Goal: Navigation & Orientation: Find specific page/section

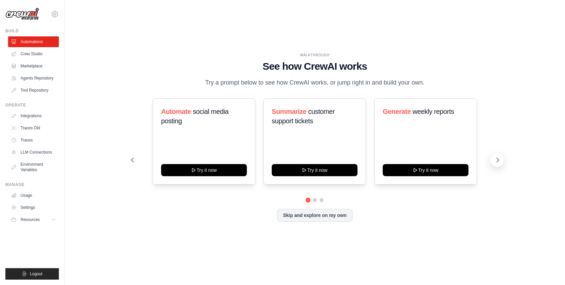
click at [497, 162] on icon at bounding box center [498, 160] width 2 height 4
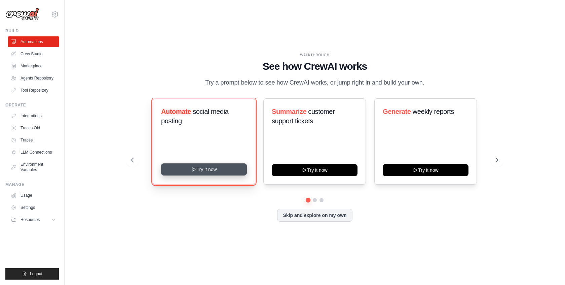
click at [202, 175] on button "Try it now" at bounding box center [204, 169] width 86 height 12
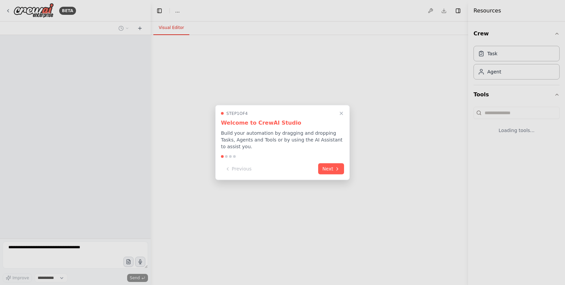
select select "****"
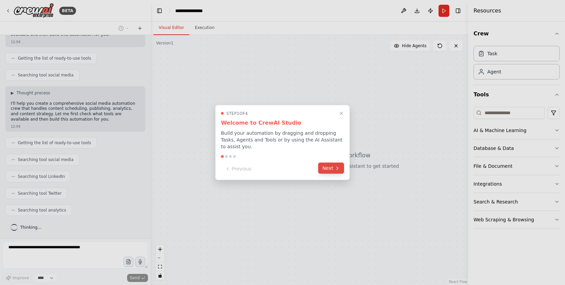
scroll to position [95, 0]
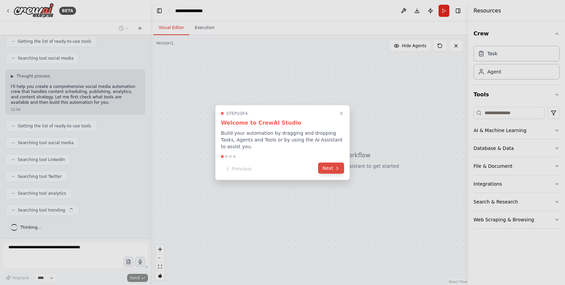
click at [333, 169] on button "Next" at bounding box center [331, 168] width 26 height 11
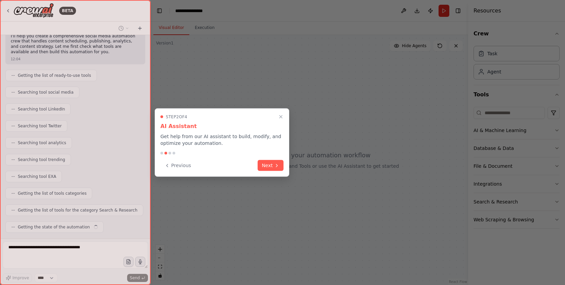
scroll to position [162, 0]
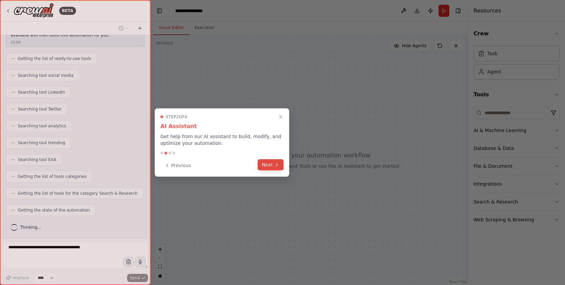
click at [267, 163] on button "Next" at bounding box center [271, 164] width 26 height 11
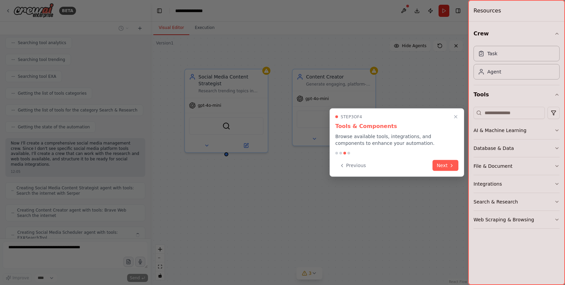
scroll to position [267, 0]
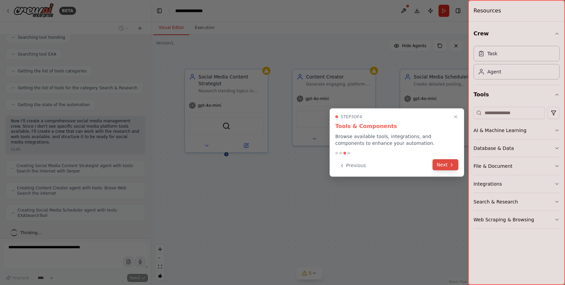
click at [450, 165] on icon at bounding box center [451, 164] width 5 height 5
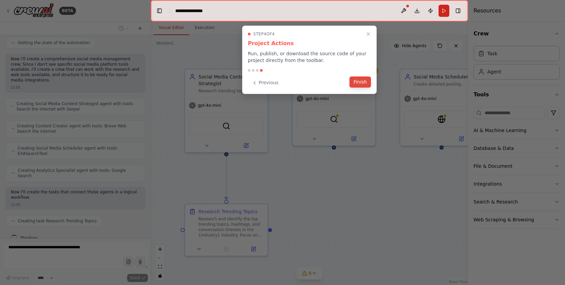
scroll to position [346, 0]
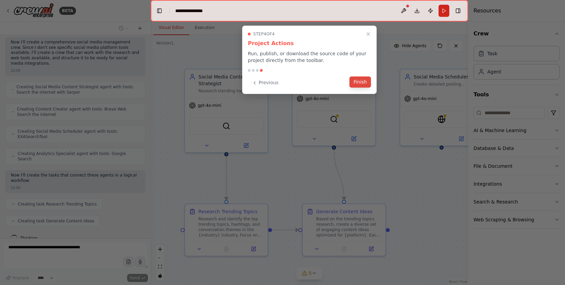
click at [360, 83] on button "Finish" at bounding box center [361, 81] width 22 height 11
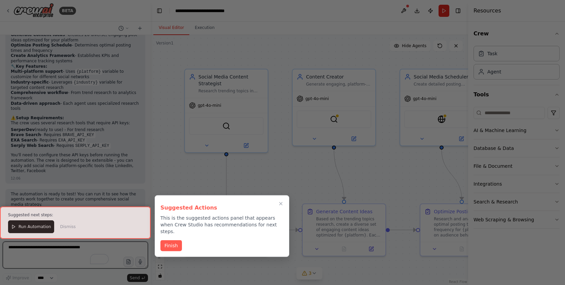
scroll to position [753, 0]
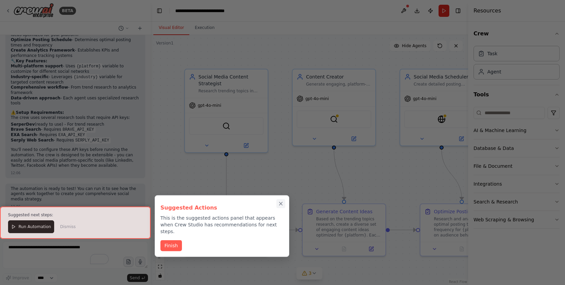
click at [281, 204] on icon "Close walkthrough" at bounding box center [281, 204] width 6 height 6
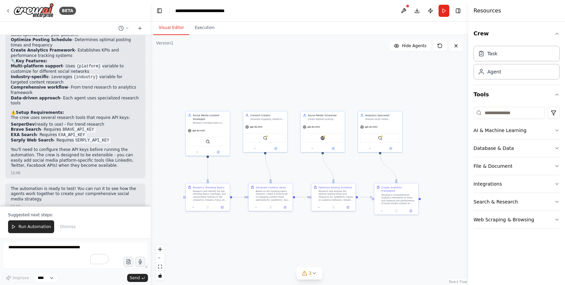
drag, startPoint x: 388, startPoint y: 178, endPoint x: 307, endPoint y: 166, distance: 82.0
click at [307, 166] on div ".deletable-edge-delete-btn { width: 20px; height: 20px; border: 0px solid #ffff…" at bounding box center [310, 160] width 318 height 250
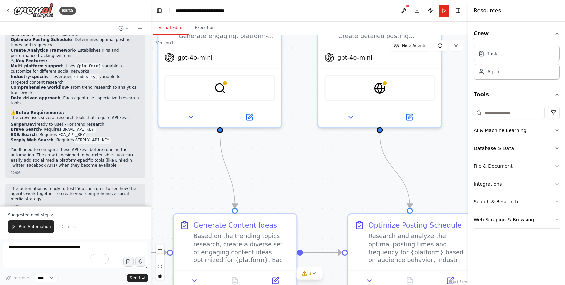
drag, startPoint x: 264, startPoint y: 157, endPoint x: 348, endPoint y: 186, distance: 88.9
click at [348, 186] on div ".deletable-edge-delete-btn { width: 20px; height: 20px; border: 0px solid #ffff…" at bounding box center [310, 160] width 318 height 250
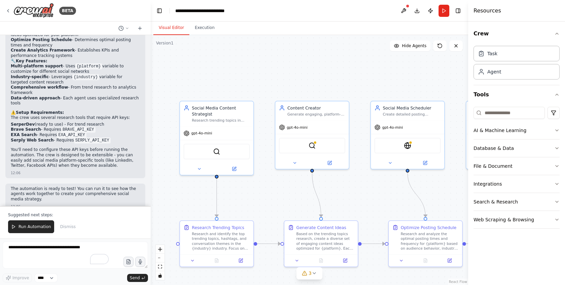
drag, startPoint x: 234, startPoint y: 195, endPoint x: 261, endPoint y: 194, distance: 27.3
click at [261, 194] on div ".deletable-edge-delete-btn { width: 20px; height: 20px; border: 0px solid #ffff…" at bounding box center [310, 160] width 318 height 250
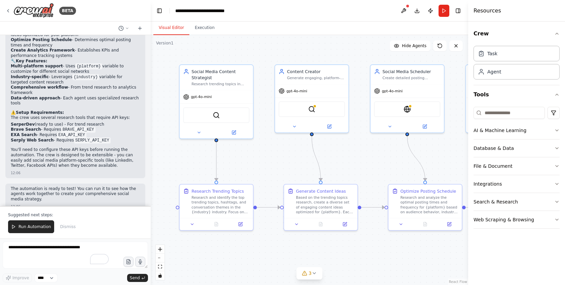
drag, startPoint x: 358, startPoint y: 204, endPoint x: 358, endPoint y: 169, distance: 35.3
click at [358, 169] on div ".deletable-edge-delete-btn { width: 20px; height: 20px; border: 0px solid #ffff…" at bounding box center [310, 160] width 318 height 250
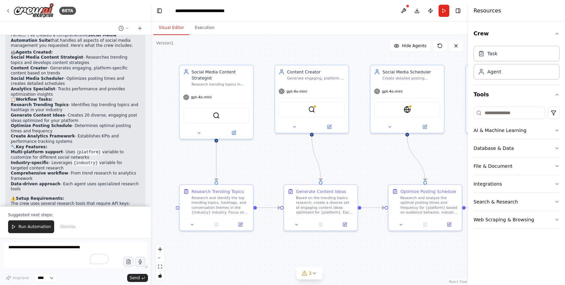
scroll to position [667, 0]
click at [558, 130] on icon "button" at bounding box center [557, 130] width 5 height 5
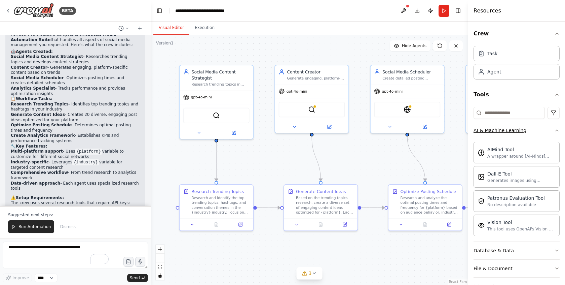
click at [558, 129] on icon "button" at bounding box center [557, 130] width 5 height 5
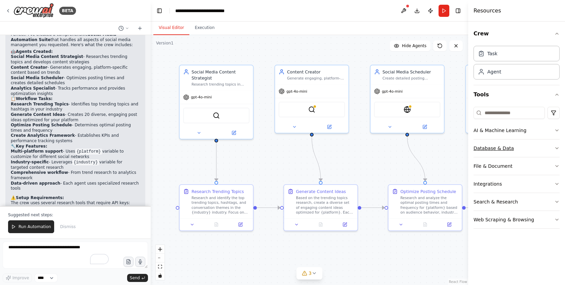
click at [556, 146] on icon "button" at bounding box center [557, 147] width 5 height 5
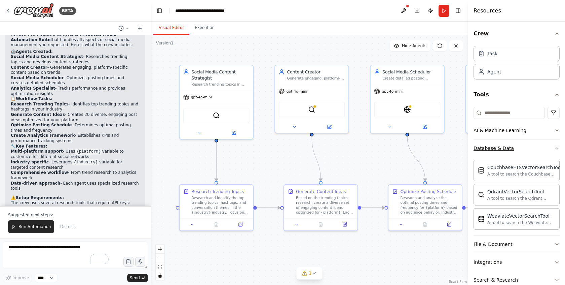
click at [556, 146] on icon "button" at bounding box center [557, 147] width 5 height 5
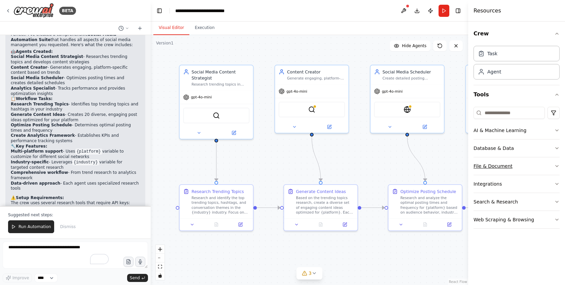
click at [556, 162] on button "File & Document" at bounding box center [517, 166] width 86 height 18
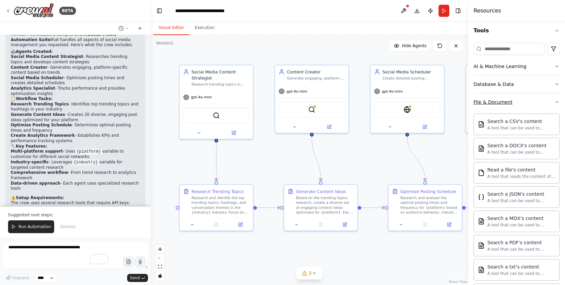
scroll to position [63, 0]
click at [557, 104] on icon "button" at bounding box center [557, 102] width 5 height 5
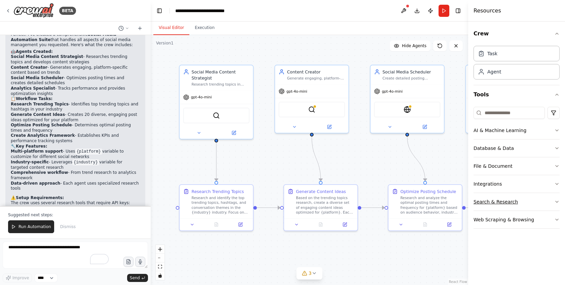
click at [557, 200] on icon "button" at bounding box center [557, 201] width 5 height 5
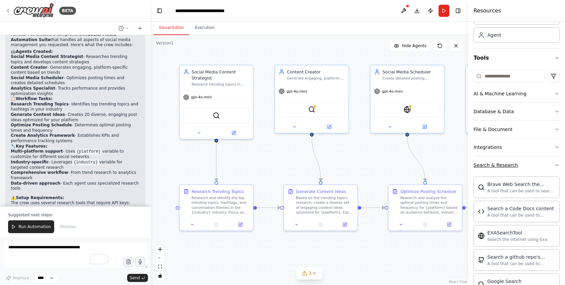
scroll to position [38, 0]
click at [557, 166] on icon "button" at bounding box center [557, 163] width 5 height 5
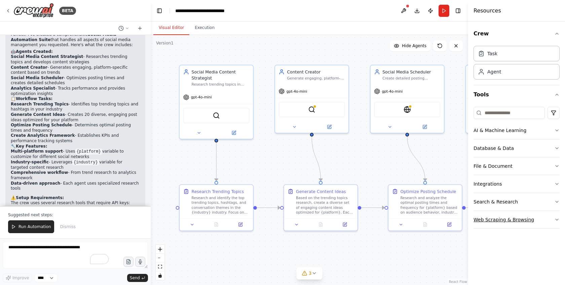
click at [558, 220] on icon "button" at bounding box center [557, 219] width 5 height 5
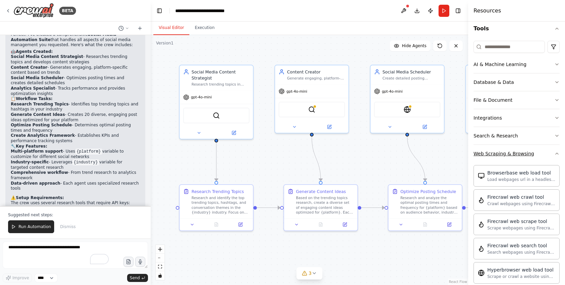
scroll to position [56, 0]
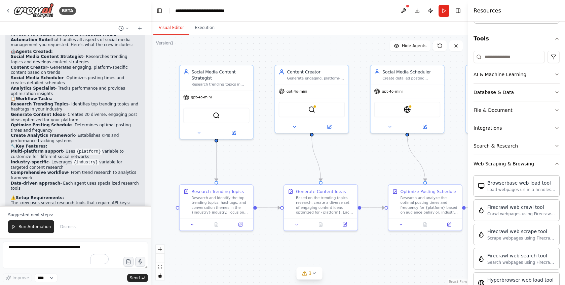
click at [557, 164] on icon "button" at bounding box center [557, 163] width 5 height 5
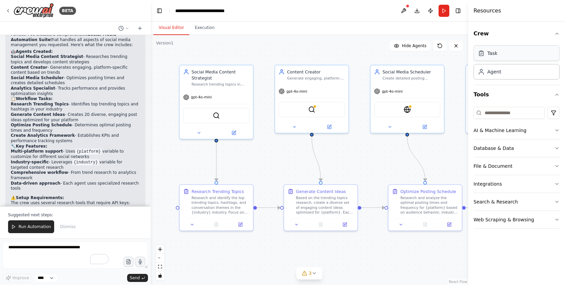
click at [507, 57] on div "Task" at bounding box center [517, 52] width 86 height 15
click at [503, 71] on div "Agent" at bounding box center [517, 71] width 86 height 15
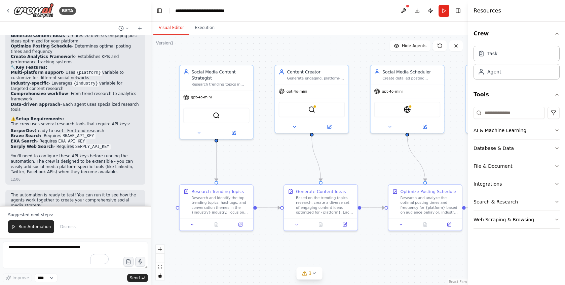
scroll to position [753, 0]
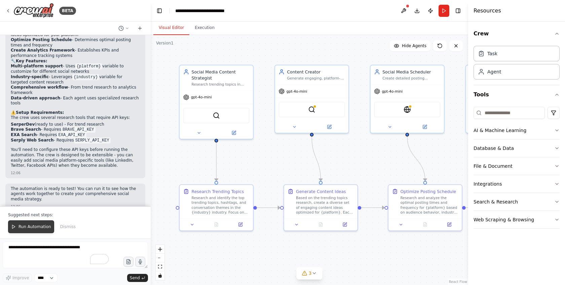
click at [32, 227] on span "Run Automation" at bounding box center [35, 226] width 33 height 5
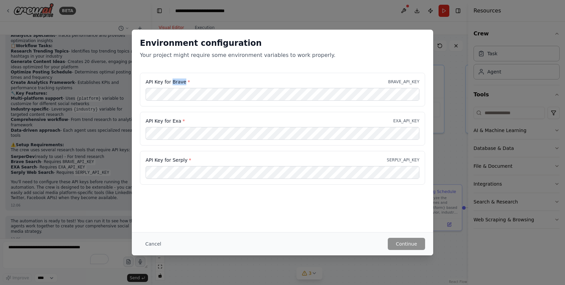
drag, startPoint x: 172, startPoint y: 83, endPoint x: 183, endPoint y: 83, distance: 11.4
click at [183, 83] on label "API Key for Brave *" at bounding box center [168, 81] width 44 height 7
copy label "Brave"
click at [176, 122] on label "API Key for Exa *" at bounding box center [165, 120] width 39 height 7
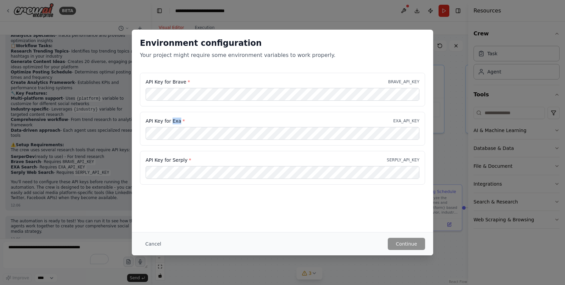
copy label "Exa"
drag, startPoint x: 387, startPoint y: 161, endPoint x: 422, endPoint y: 161, distance: 34.3
click at [422, 161] on div "API Key for Serply * SERPLY_API_KEY" at bounding box center [282, 168] width 285 height 34
copy p "SERPLY_API_KEY"
click at [462, 24] on div "Environment configuration Your project might require some environment variables…" at bounding box center [282, 142] width 565 height 285
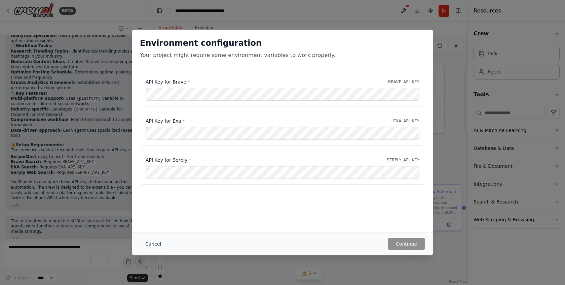
click at [152, 248] on button "Cancel" at bounding box center [153, 244] width 27 height 12
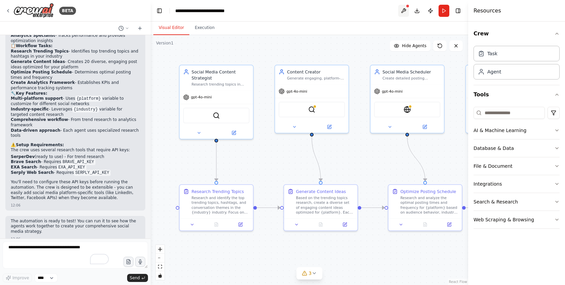
click at [404, 9] on button at bounding box center [404, 11] width 11 height 12
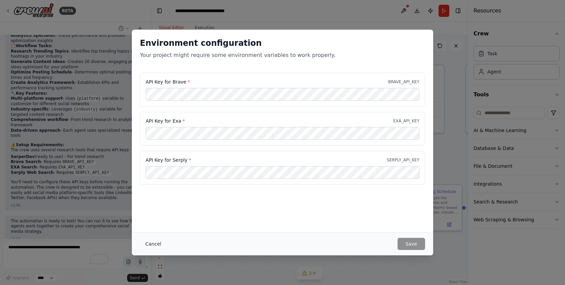
click at [153, 242] on button "Cancel" at bounding box center [153, 244] width 27 height 12
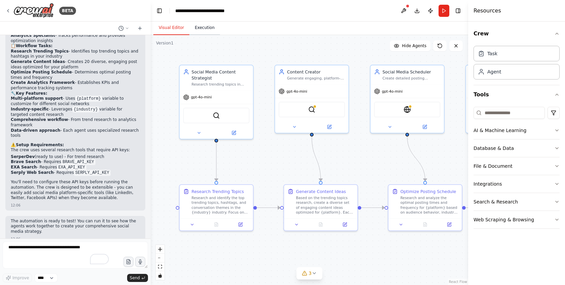
click at [206, 28] on button "Execution" at bounding box center [205, 28] width 31 height 14
click at [169, 29] on button "Visual Editor" at bounding box center [171, 28] width 36 height 14
click at [217, 116] on img at bounding box center [216, 114] width 7 height 7
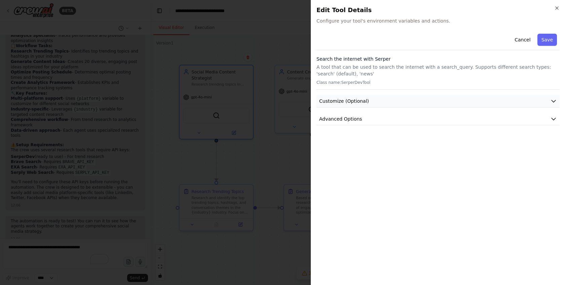
click at [500, 98] on button "Customize (Optional)" at bounding box center [438, 101] width 243 height 12
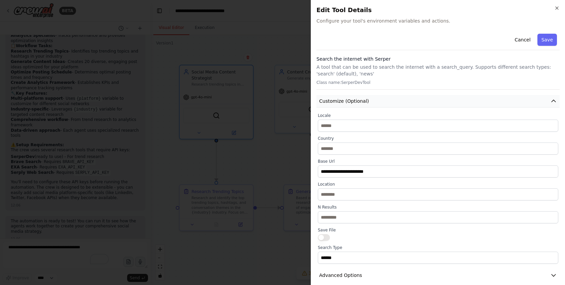
scroll to position [7, 0]
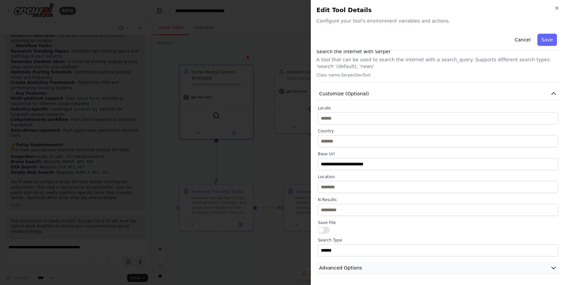
click at [551, 267] on icon "button" at bounding box center [554, 267] width 7 height 7
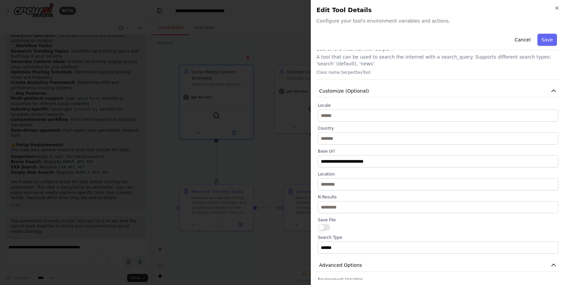
scroll to position [0, 0]
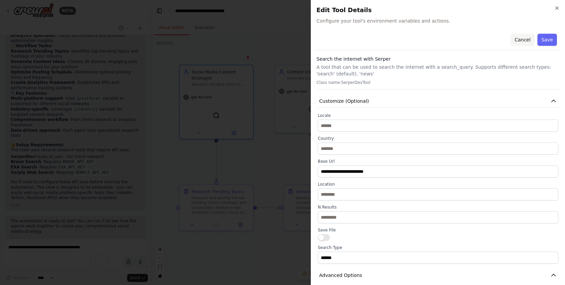
click at [525, 41] on button "Cancel" at bounding box center [523, 40] width 24 height 12
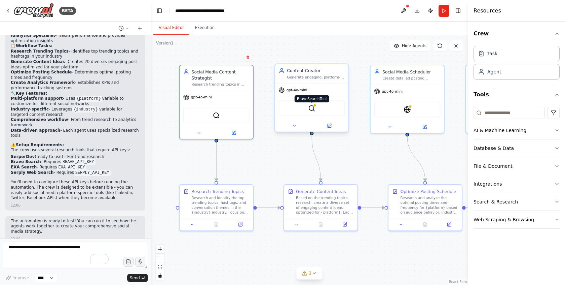
click at [311, 108] on img at bounding box center [311, 108] width 7 height 7
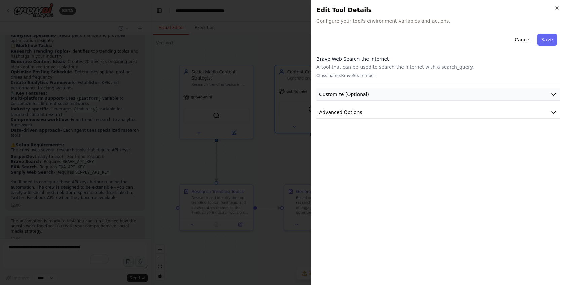
click at [376, 94] on button "Customize (Optional)" at bounding box center [438, 94] width 243 height 12
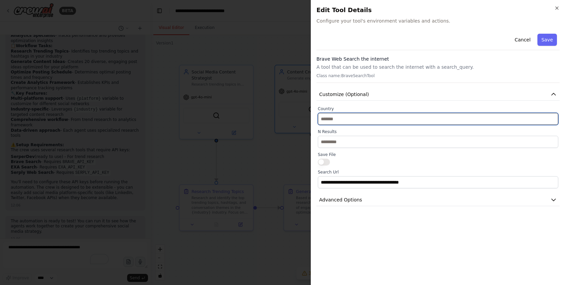
click at [361, 119] on input "text" at bounding box center [438, 119] width 241 height 12
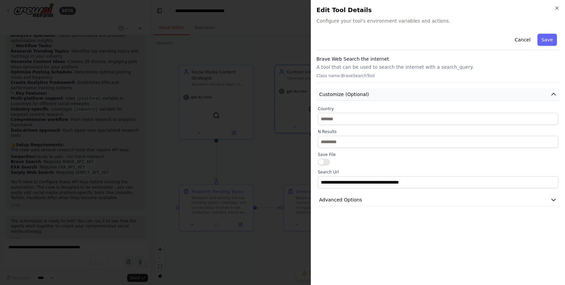
click at [376, 91] on button "Customize (Optional)" at bounding box center [438, 94] width 243 height 12
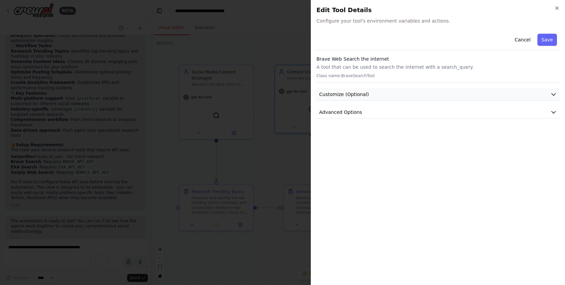
click at [376, 91] on button "Customize (Optional)" at bounding box center [438, 94] width 243 height 12
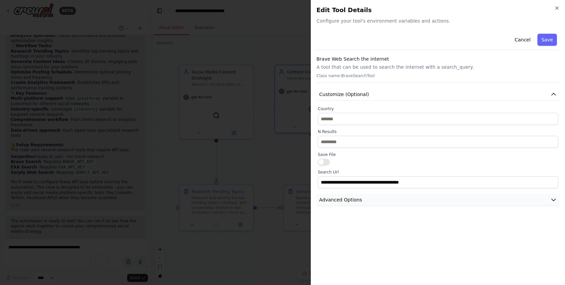
click at [351, 201] on span "Advanced Options" at bounding box center [340, 199] width 43 height 7
click at [556, 8] on icon "button" at bounding box center [557, 7] width 5 height 5
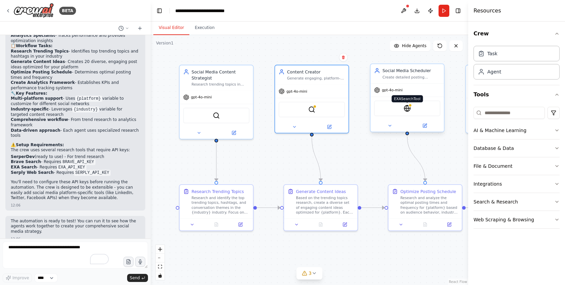
click at [409, 111] on img at bounding box center [407, 108] width 7 height 7
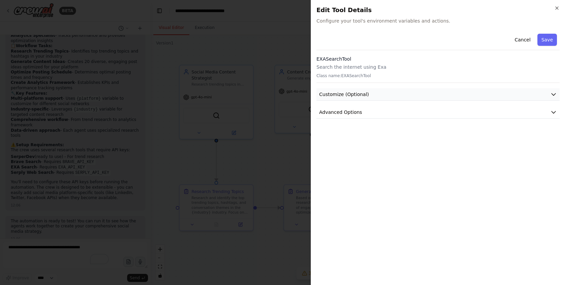
click at [362, 98] on button "Customize (Optional)" at bounding box center [438, 94] width 243 height 12
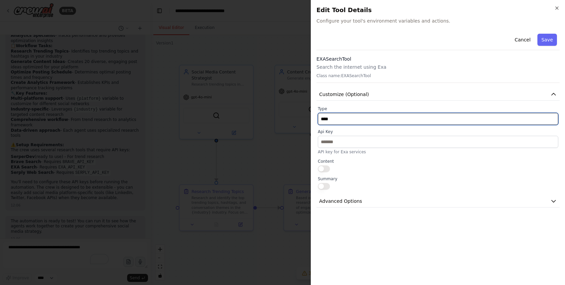
click at [354, 119] on input "****" at bounding box center [438, 119] width 241 height 12
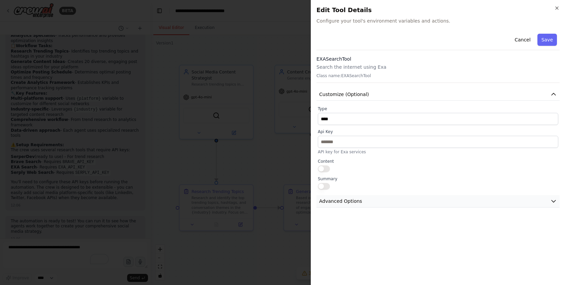
click at [378, 199] on button "Advanced Options" at bounding box center [438, 201] width 243 height 12
click at [557, 5] on icon "button" at bounding box center [557, 7] width 5 height 5
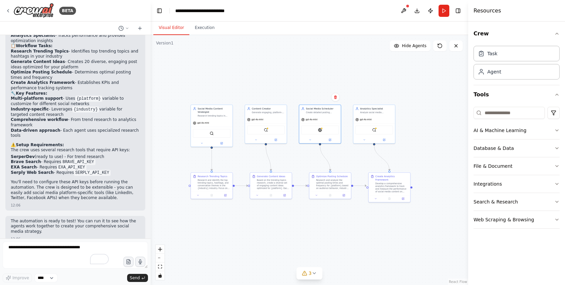
drag, startPoint x: 448, startPoint y: 160, endPoint x: 343, endPoint y: 157, distance: 105.0
click at [343, 157] on div ".deletable-edge-delete-btn { width: 20px; height: 20px; border: 0px solid #ffff…" at bounding box center [310, 160] width 318 height 250
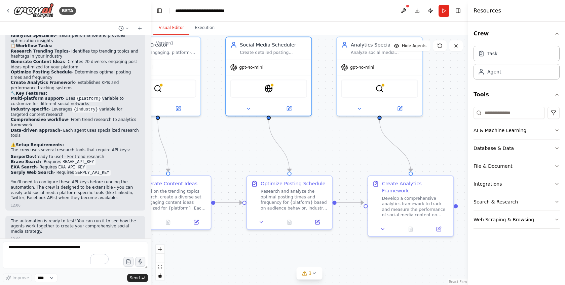
drag, startPoint x: 371, startPoint y: 168, endPoint x: 345, endPoint y: 156, distance: 28.6
click at [345, 156] on div ".deletable-edge-delete-btn { width: 20px; height: 20px; border: 0px solid #ffff…" at bounding box center [310, 160] width 318 height 250
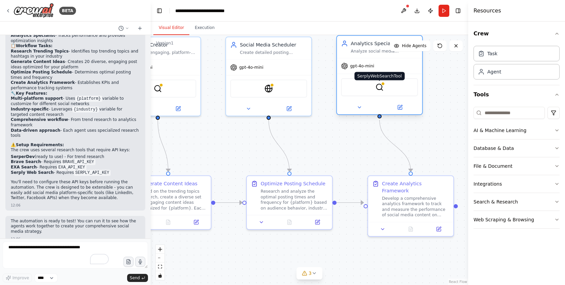
click at [382, 89] on img at bounding box center [380, 87] width 8 height 8
click at [8, 10] on icon at bounding box center [7, 10] width 5 height 5
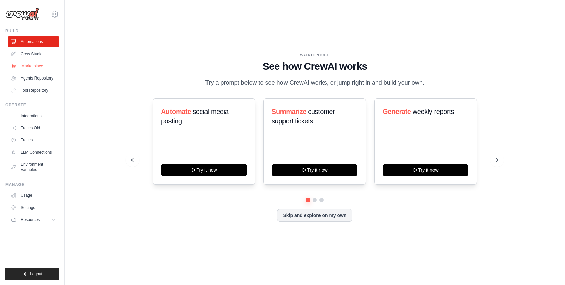
click at [30, 67] on link "Marketplace" at bounding box center [34, 66] width 51 height 11
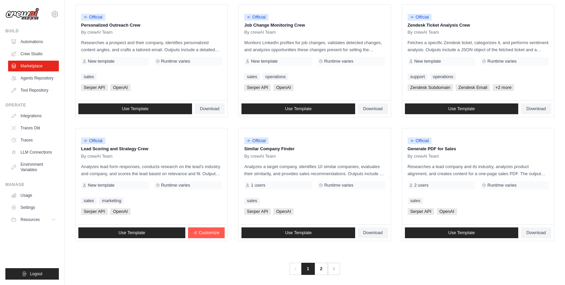
scroll to position [339, 0]
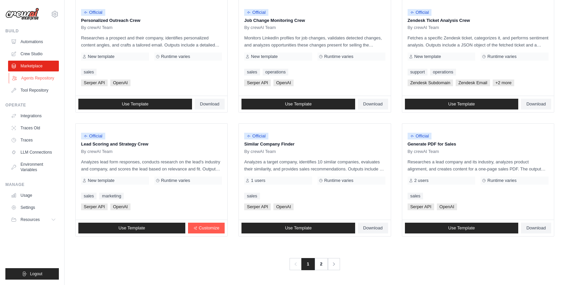
click at [40, 81] on link "Agents Repository" at bounding box center [34, 78] width 51 height 11
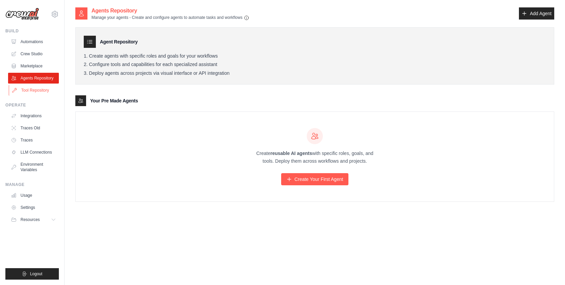
click at [38, 92] on link "Tool Repository" at bounding box center [34, 90] width 51 height 11
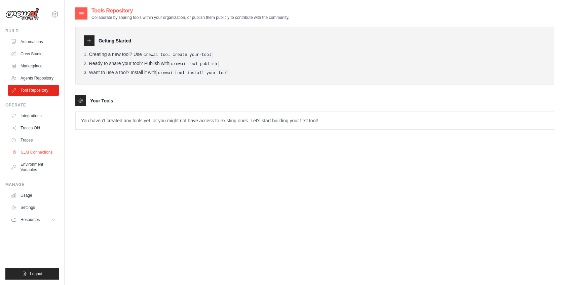
click at [36, 154] on link "LLM Connections" at bounding box center [34, 152] width 51 height 11
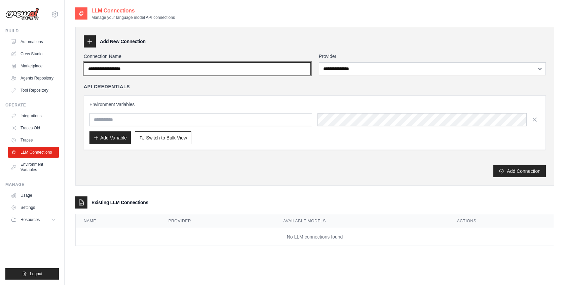
click at [247, 70] on input "Connection Name" at bounding box center [197, 68] width 227 height 13
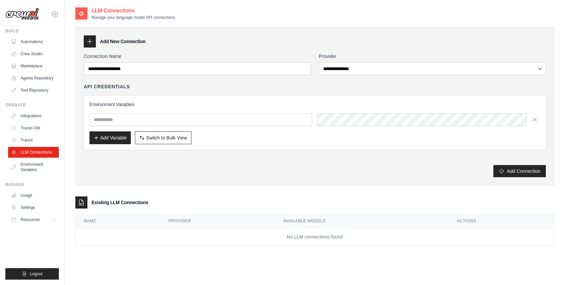
click at [343, 78] on div "**********" at bounding box center [315, 115] width 462 height 124
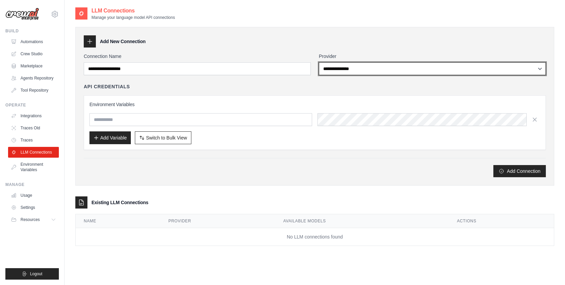
click at [344, 73] on select "**********" at bounding box center [432, 68] width 227 height 13
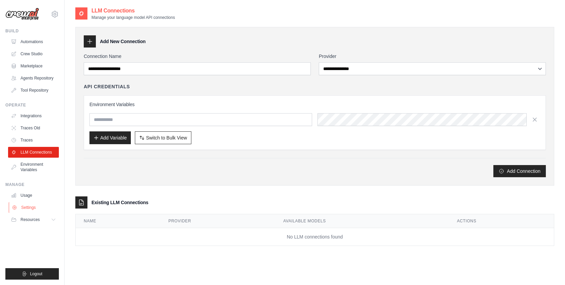
click at [30, 209] on link "Settings" at bounding box center [34, 207] width 51 height 11
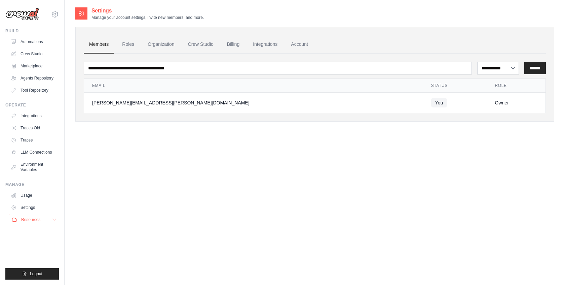
click at [33, 222] on button "Resources" at bounding box center [34, 219] width 51 height 11
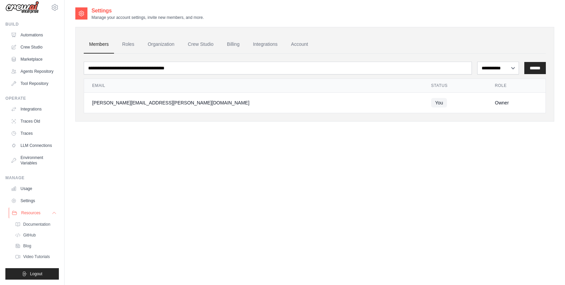
click at [33, 222] on span "Documentation" at bounding box center [36, 223] width 27 height 5
